Goal: Complete application form

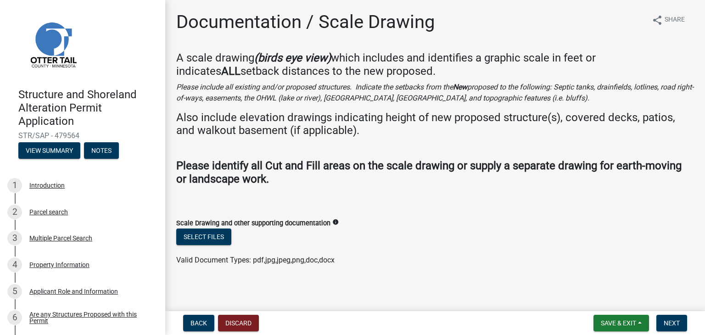
scroll to position [459, 0]
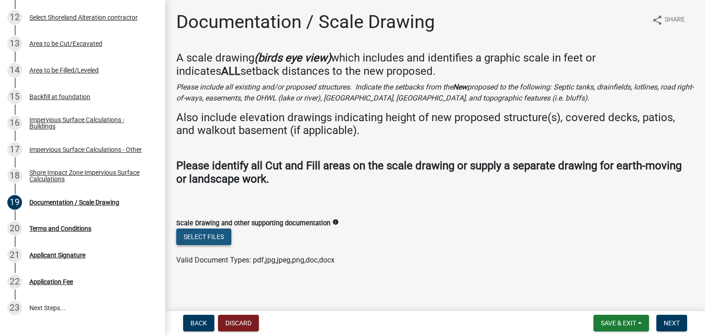
click at [212, 237] on button "Select files" at bounding box center [203, 237] width 55 height 17
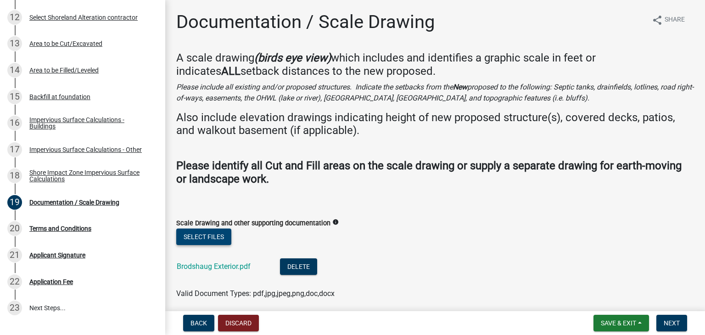
scroll to position [36, 0]
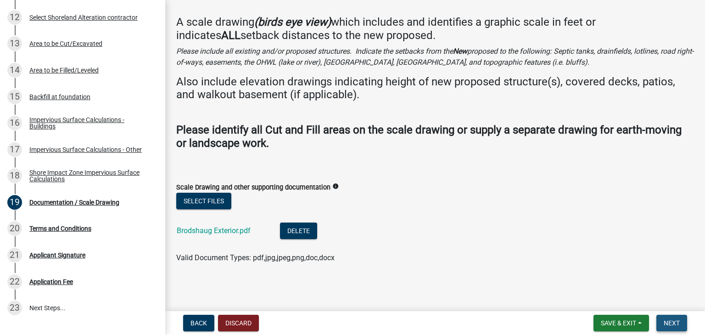
click at [673, 325] on span "Next" at bounding box center [672, 323] width 16 height 7
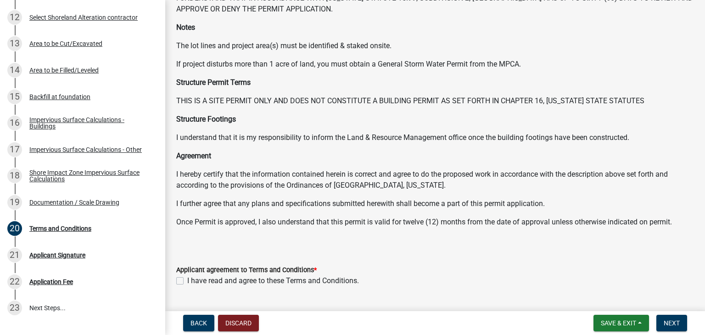
scroll to position [92, 0]
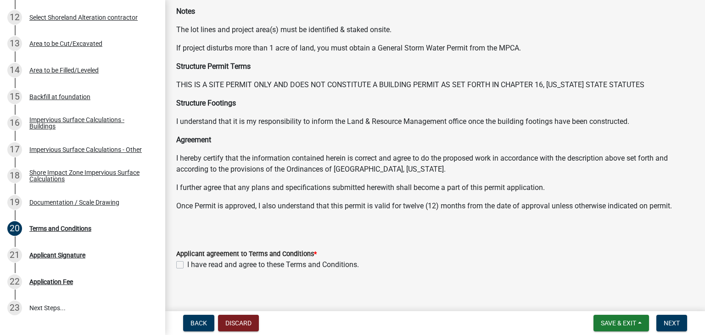
click at [187, 265] on label "I have read and agree to these Terms and Conditions." at bounding box center [273, 265] width 172 height 11
click at [187, 265] on input "I have read and agree to these Terms and Conditions." at bounding box center [190, 263] width 6 height 6
checkbox input "true"
click at [677, 321] on span "Next" at bounding box center [672, 323] width 16 height 7
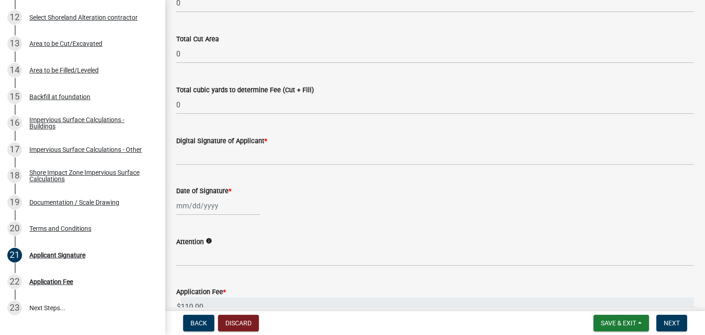
scroll to position [234, 0]
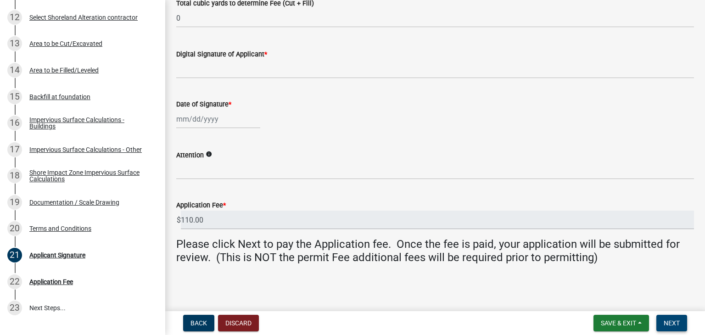
click at [674, 320] on span "Next" at bounding box center [672, 323] width 16 height 7
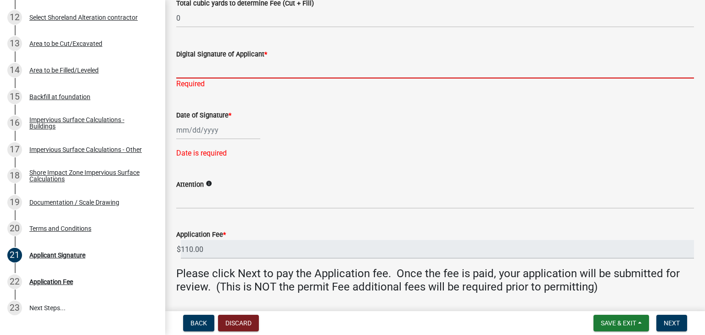
click at [204, 72] on input "Digital Signature of Applicant *" at bounding box center [435, 69] width 518 height 19
type input "Libby Martin"
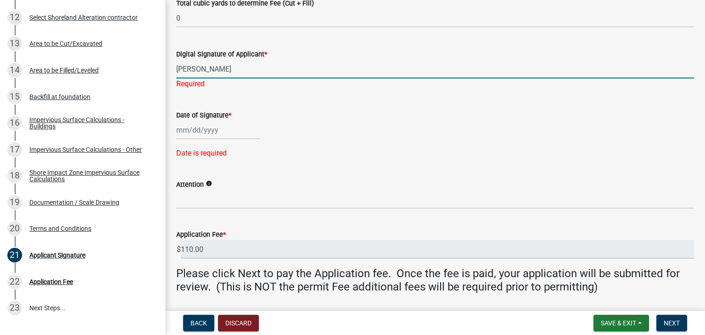
click at [209, 132] on div at bounding box center [218, 130] width 84 height 19
select select "9"
select select "2025"
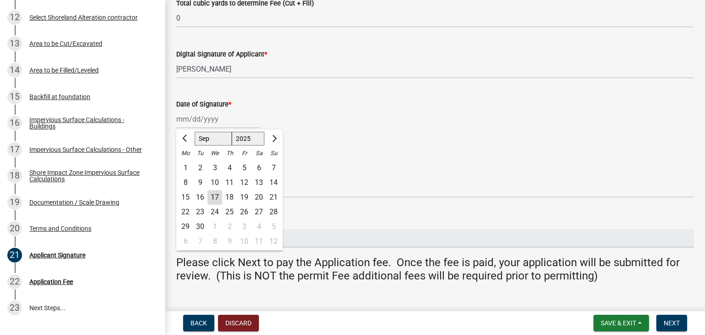
click at [213, 198] on div "17" at bounding box center [215, 197] width 15 height 15
type input "09/17/2025"
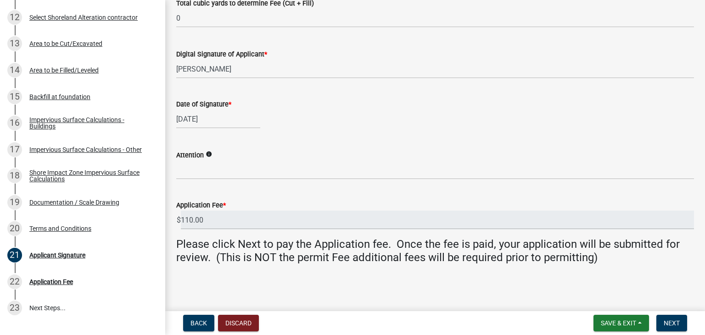
click at [209, 155] on icon "info" at bounding box center [209, 154] width 6 height 6
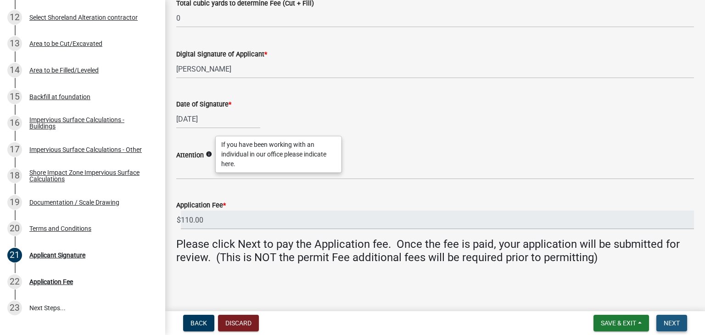
click at [680, 322] on span "Next" at bounding box center [672, 323] width 16 height 7
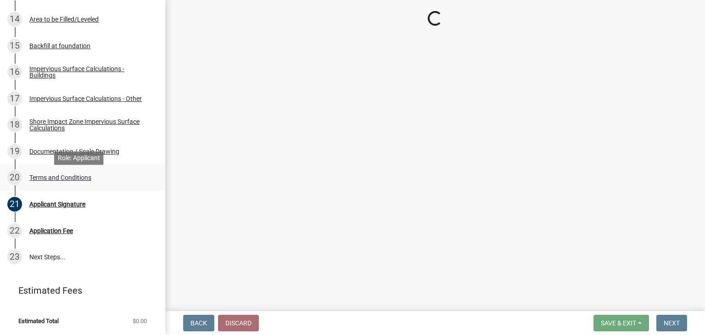
scroll to position [511, 0]
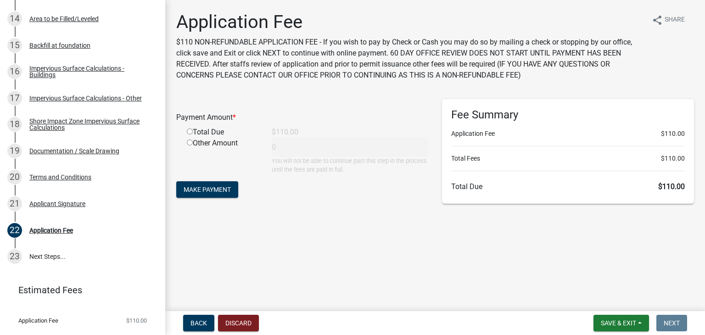
click at [192, 136] on div "Total Due" at bounding box center [222, 132] width 85 height 11
click at [188, 130] on input "radio" at bounding box center [190, 132] width 6 height 6
radio input "true"
type input "110"
click at [211, 189] on span "Make Payment" at bounding box center [207, 189] width 47 height 7
